Goal: Consume media (video, audio): Browse casually

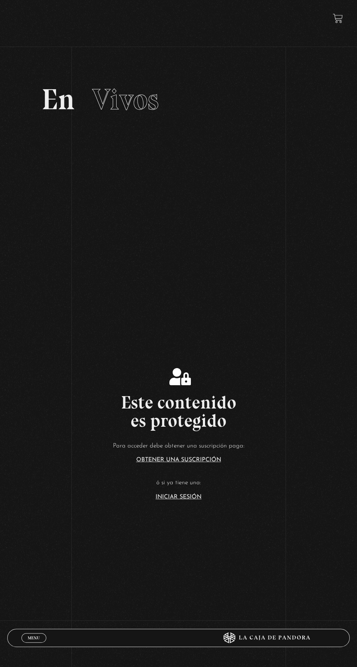
click at [192, 500] on link "Iniciar Sesión" at bounding box center [179, 497] width 46 height 6
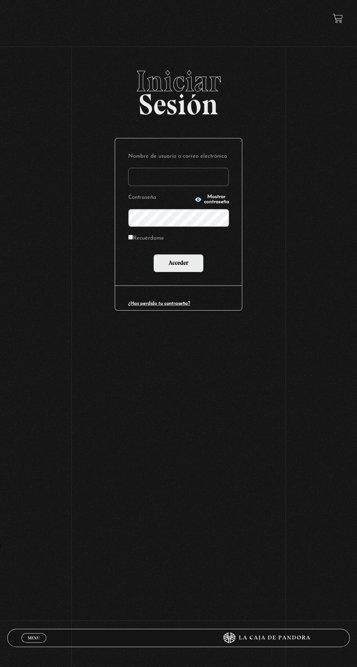
click at [188, 183] on input "Nombre de usuario o correo electrónico" at bounding box center [178, 177] width 101 height 18
type input "camareno09@hotmail.com"
click at [153, 254] on input "Acceder" at bounding box center [178, 263] width 50 height 18
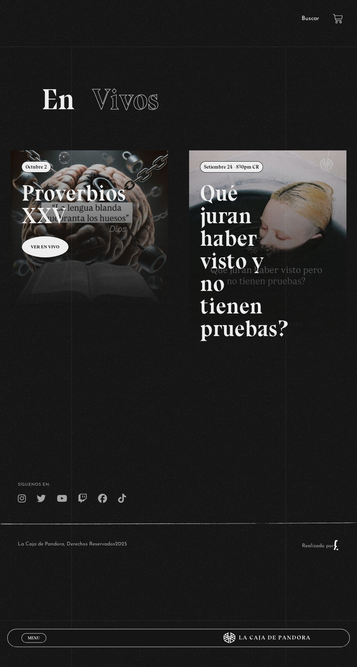
click at [98, 228] on link at bounding box center [189, 483] width 357 height 667
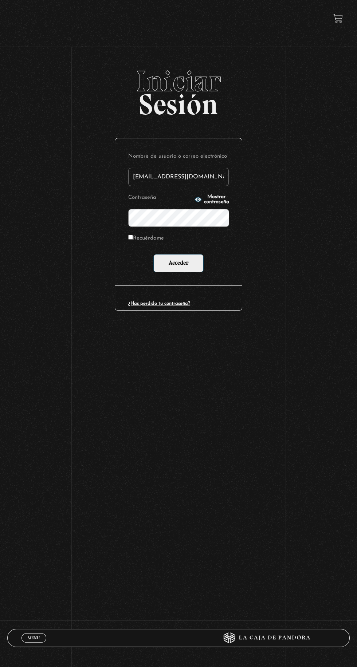
click at [153, 254] on input "Acceder" at bounding box center [178, 263] width 50 height 18
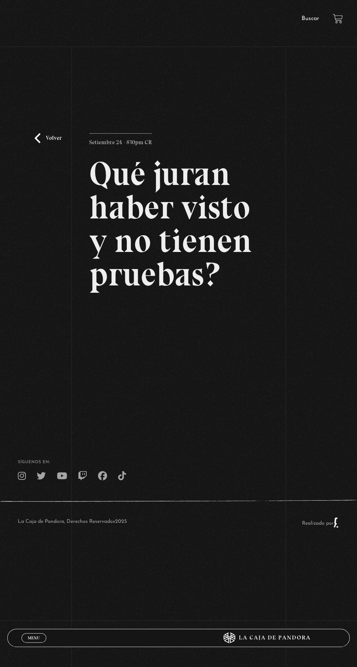
click at [200, 280] on h2 "Qué juran haber visto y no tienen pruebas?" at bounding box center [178, 224] width 178 height 134
